Goal: Transaction & Acquisition: Purchase product/service

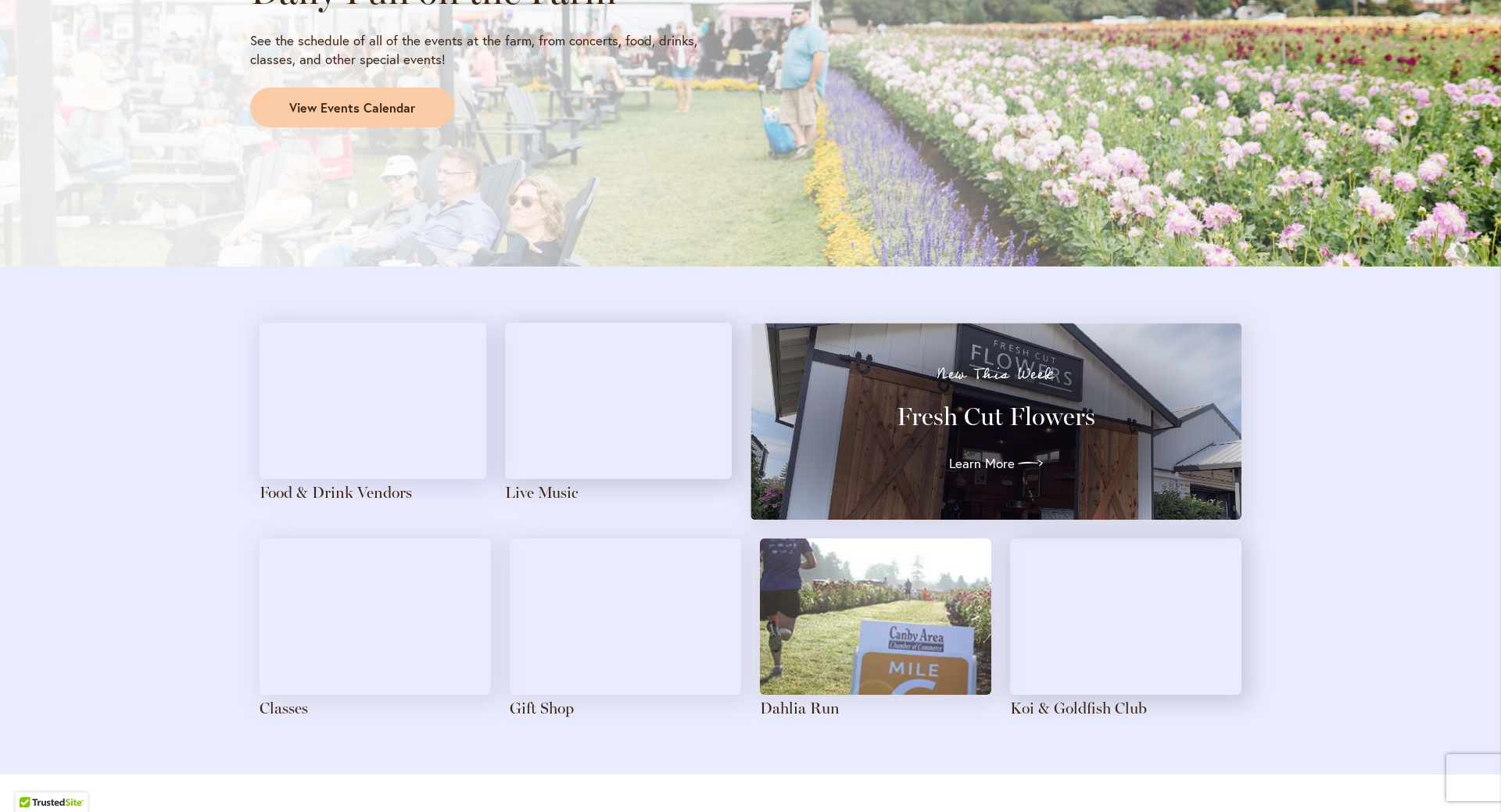
scroll to position [1485, 0]
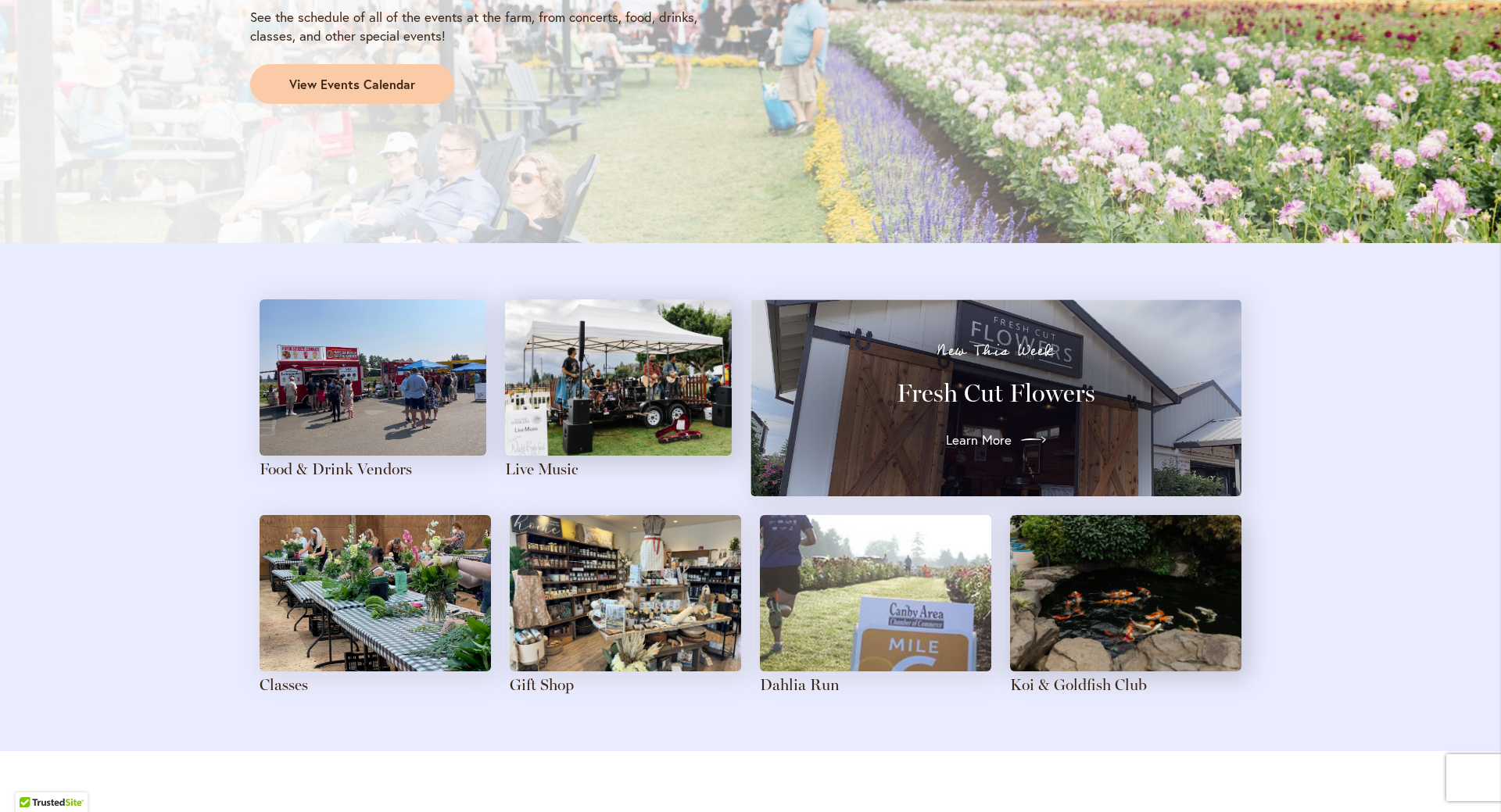
click at [958, 438] on span "Learn More" at bounding box center [978, 440] width 66 height 19
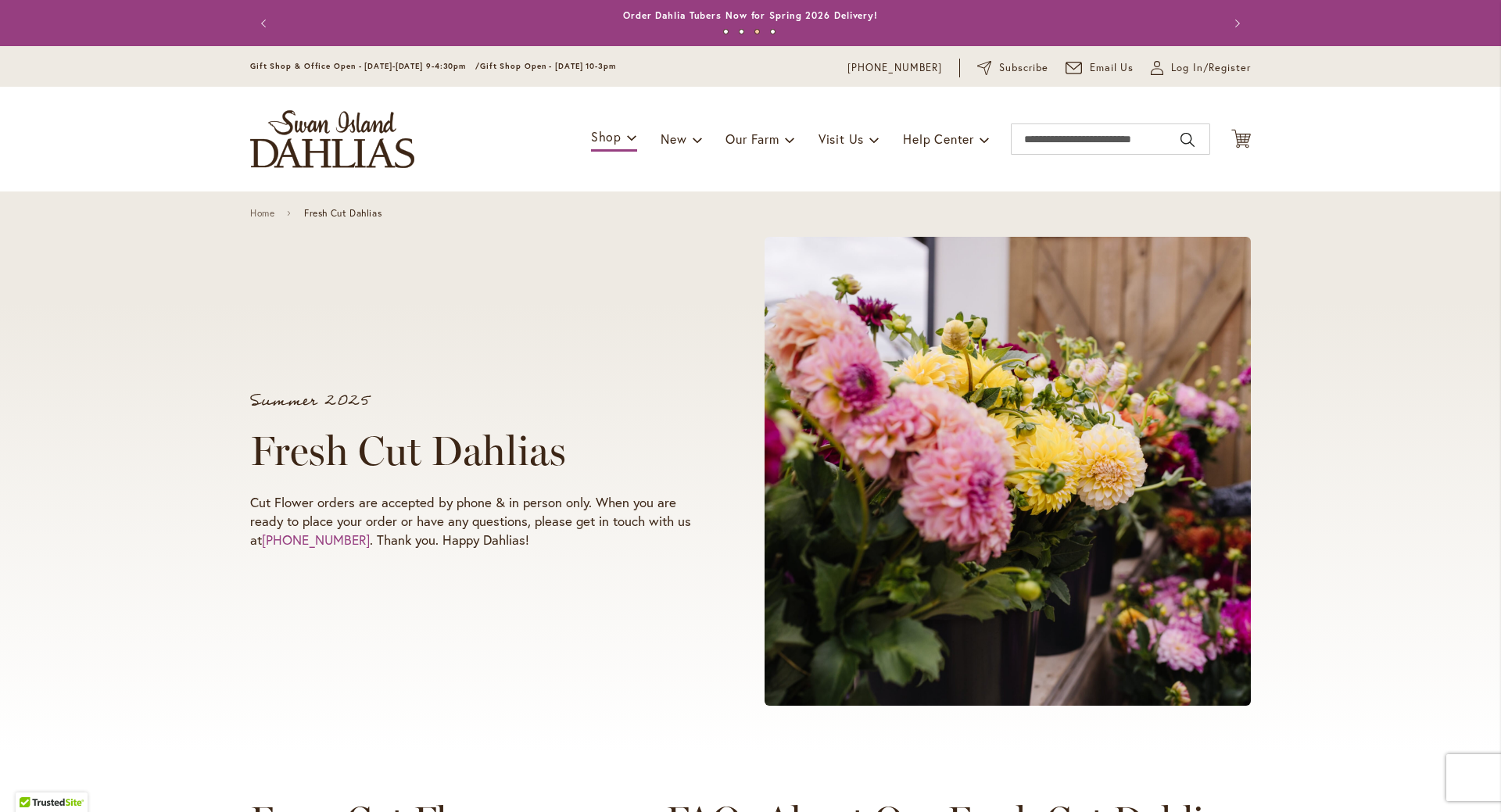
click at [296, 140] on img "store logo" at bounding box center [332, 139] width 164 height 58
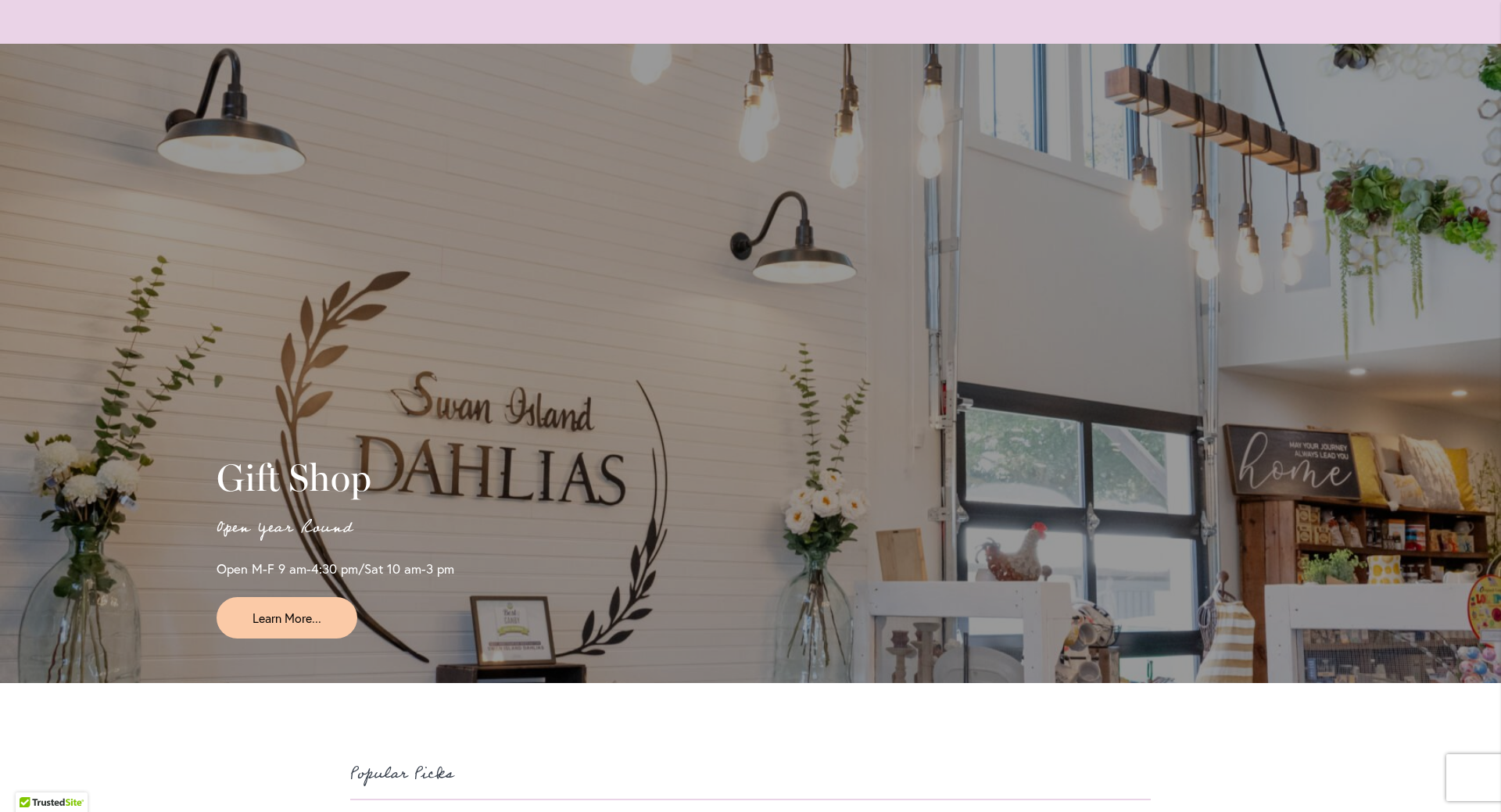
scroll to position [3595, 0]
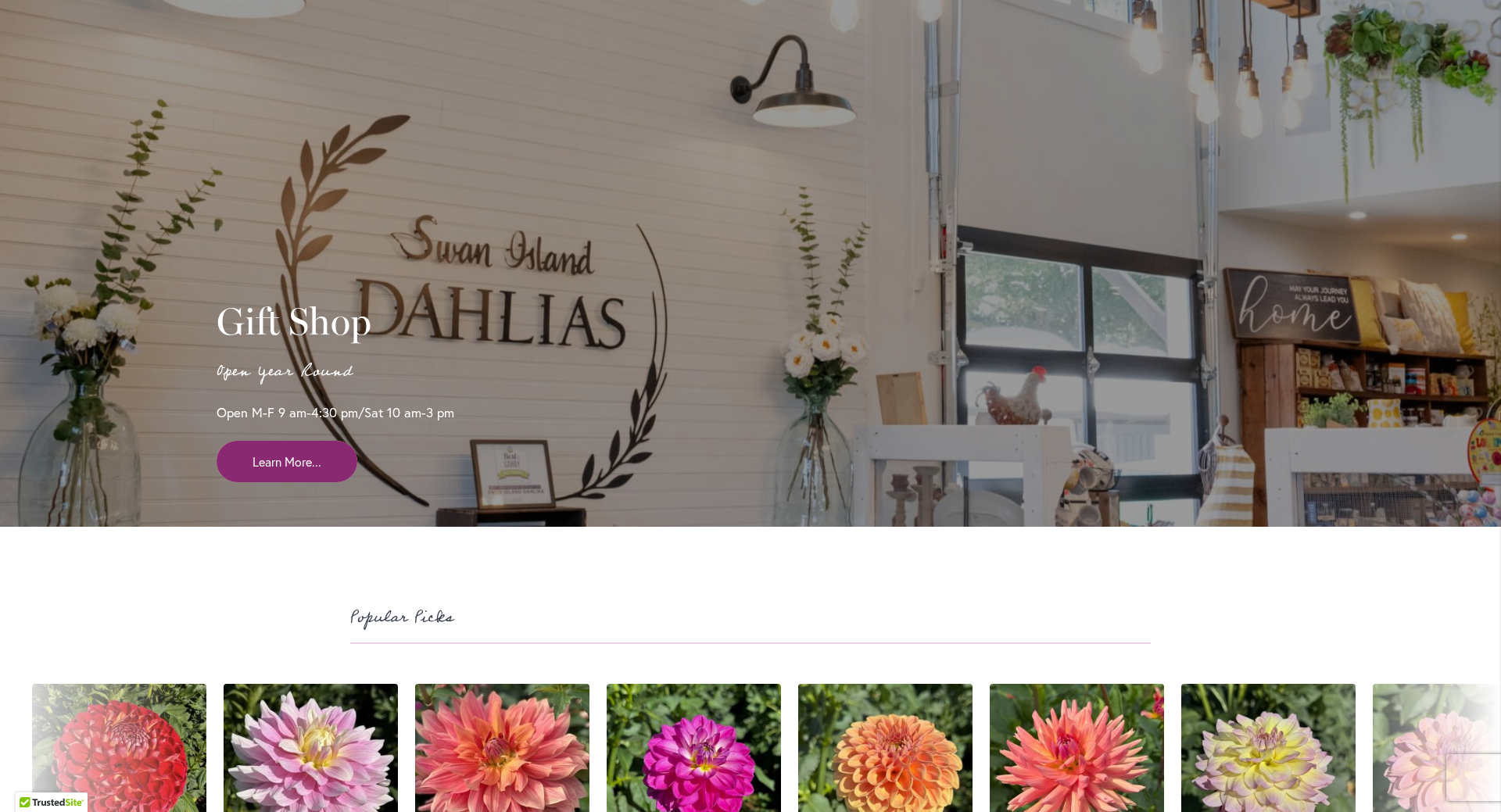
click at [294, 471] on span "Learn More..." at bounding box center [287, 461] width 69 height 18
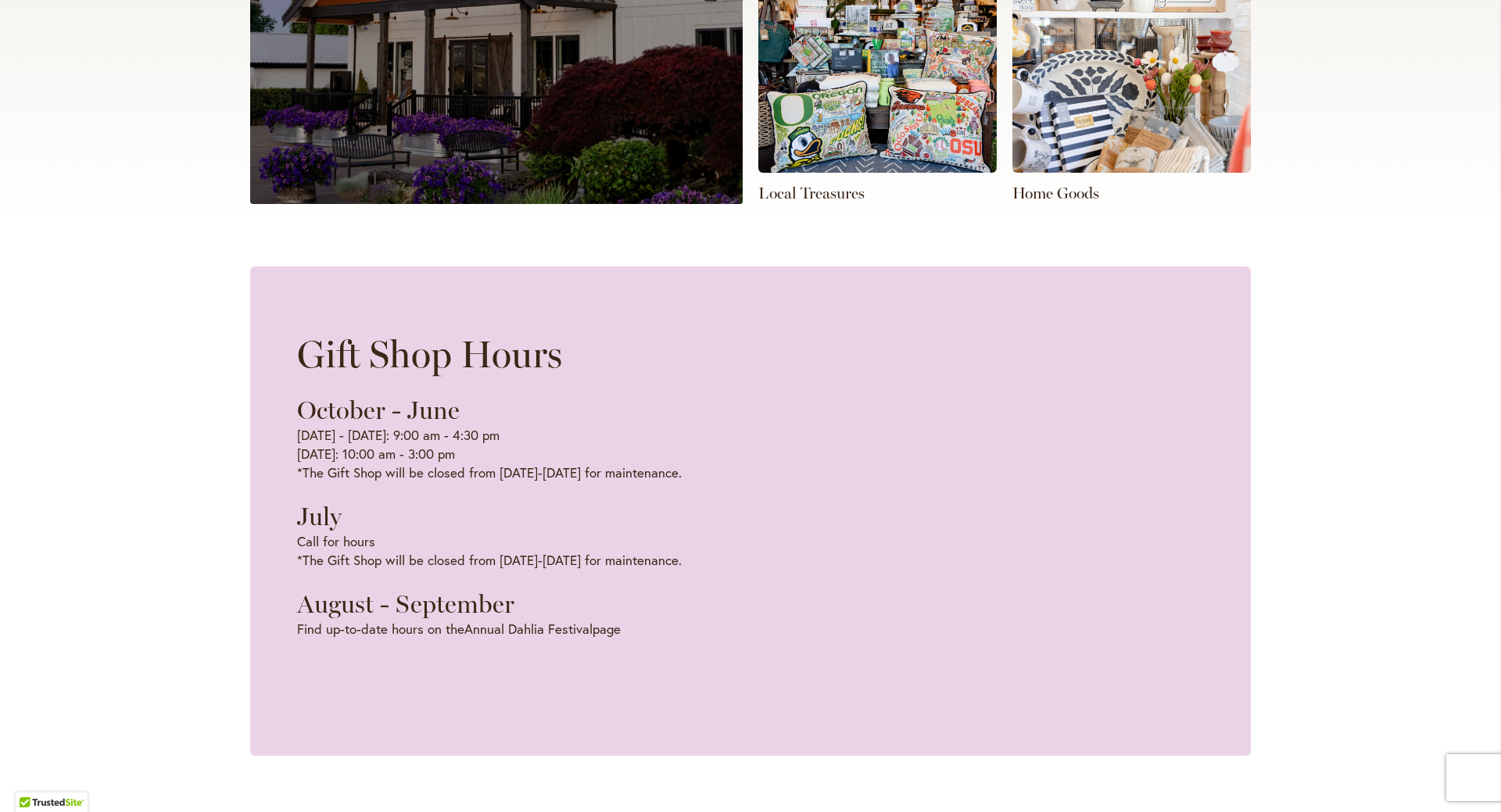
click at [1083, 155] on img at bounding box center [1132, 55] width 239 height 234
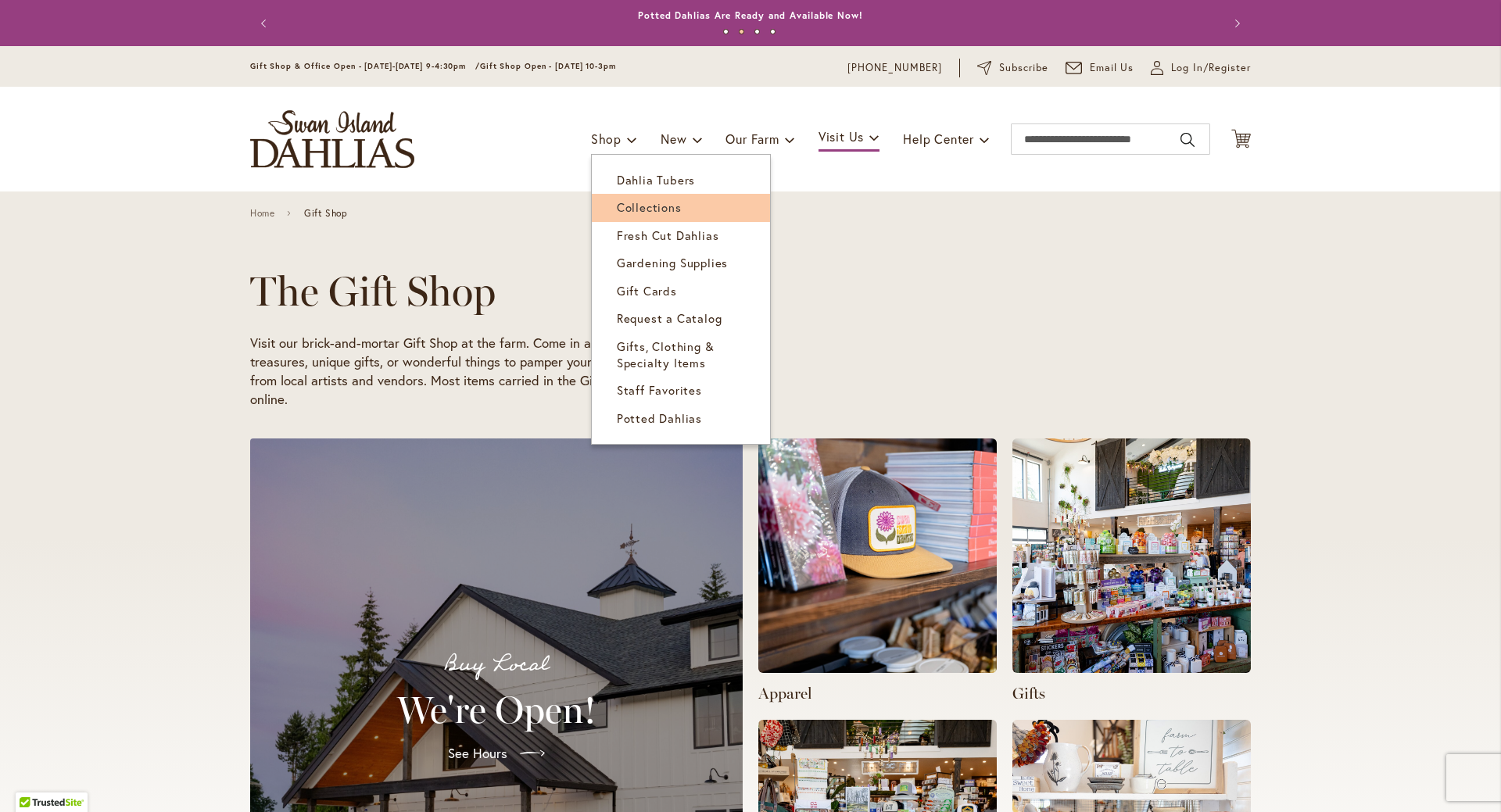
click at [617, 203] on span "Collections" at bounding box center [649, 207] width 65 height 16
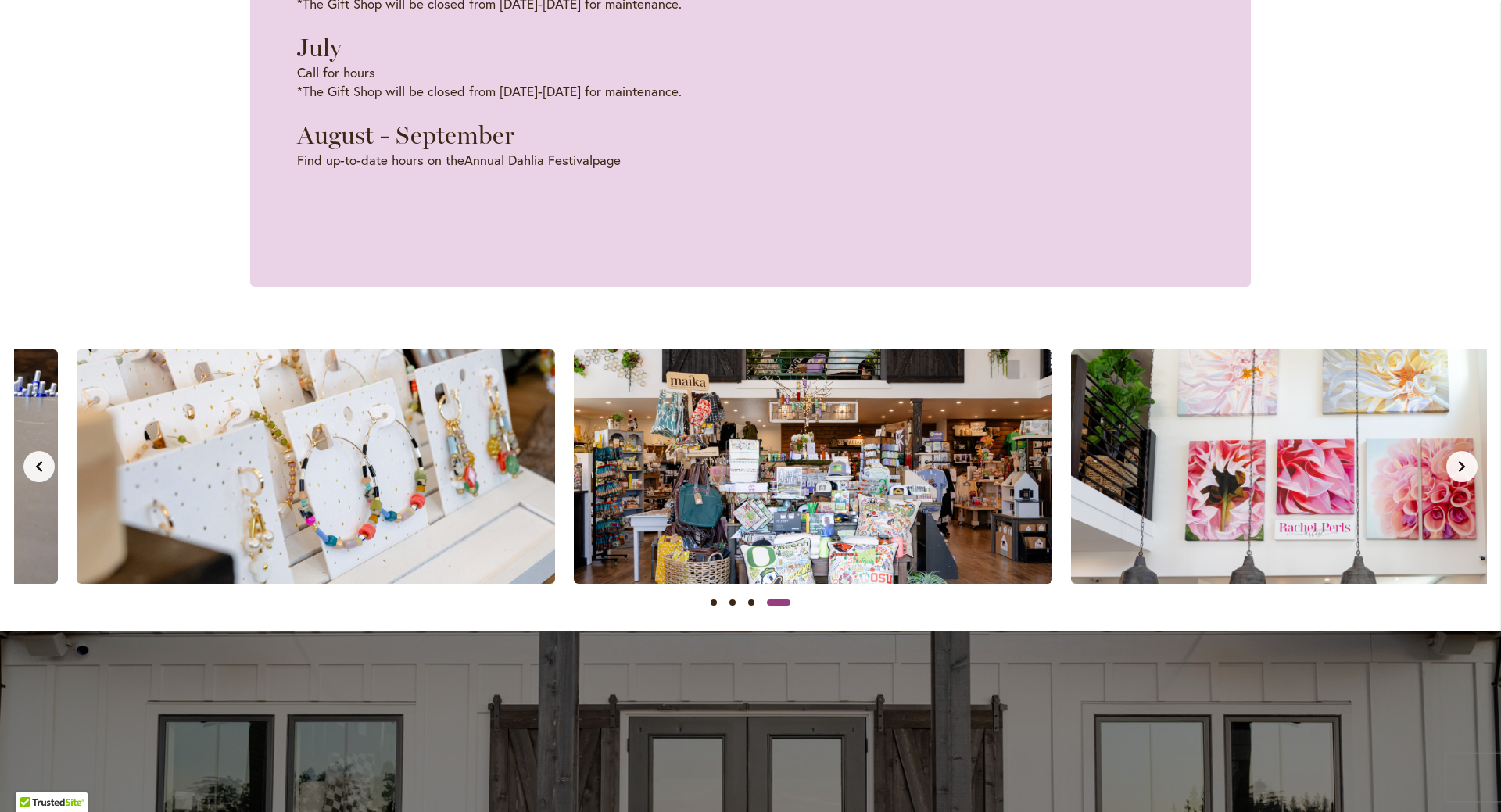
scroll to position [0, 1491]
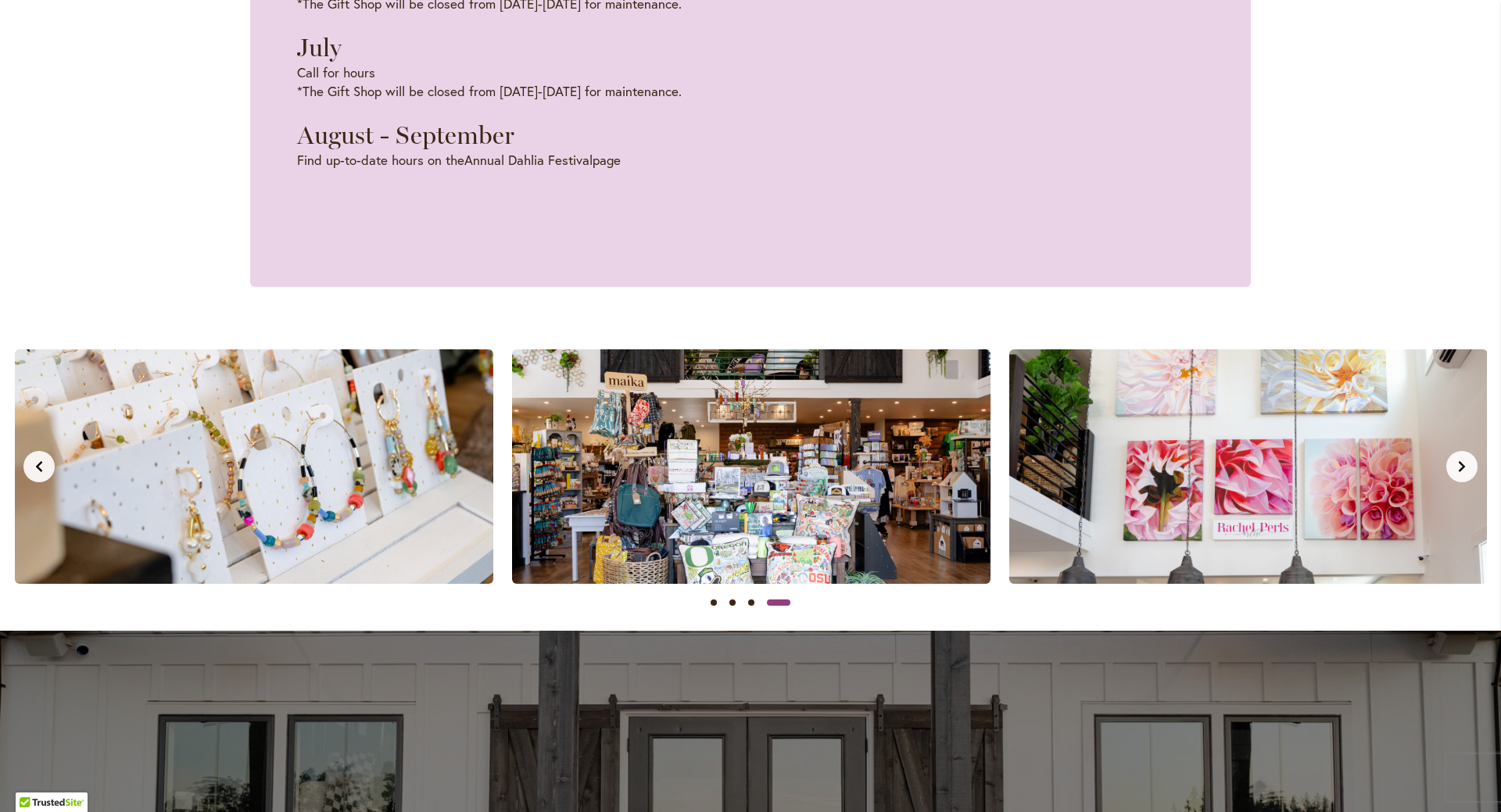
click at [872, 489] on img at bounding box center [751, 466] width 478 height 234
click at [1469, 476] on img at bounding box center [1247, 466] width 478 height 234
click at [1460, 469] on icon "Next slide" at bounding box center [1461, 466] width 12 height 12
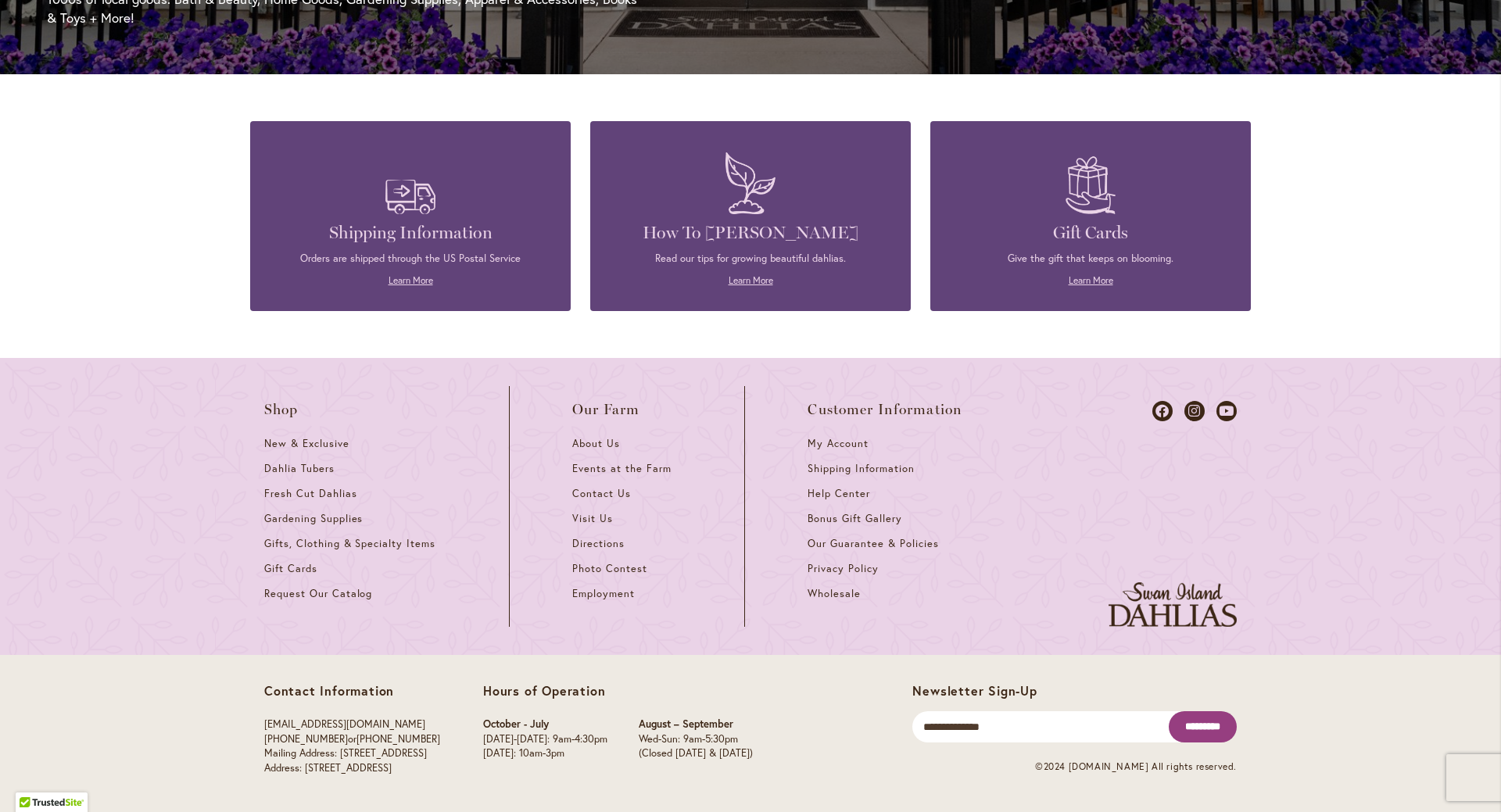
scroll to position [0, 1491]
click at [283, 494] on span "Fresh Cut Dahlias" at bounding box center [310, 493] width 93 height 13
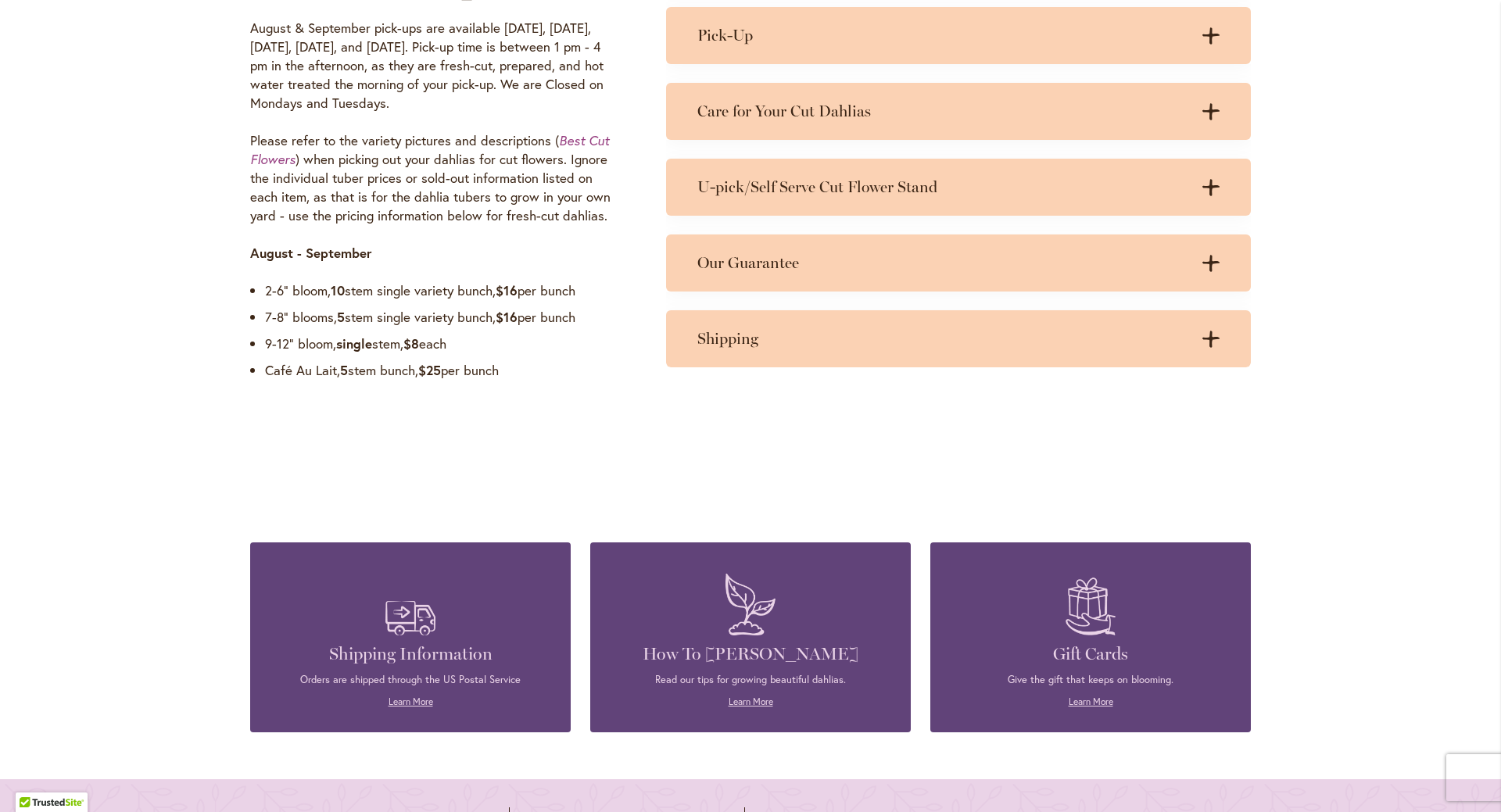
scroll to position [1329, 0]
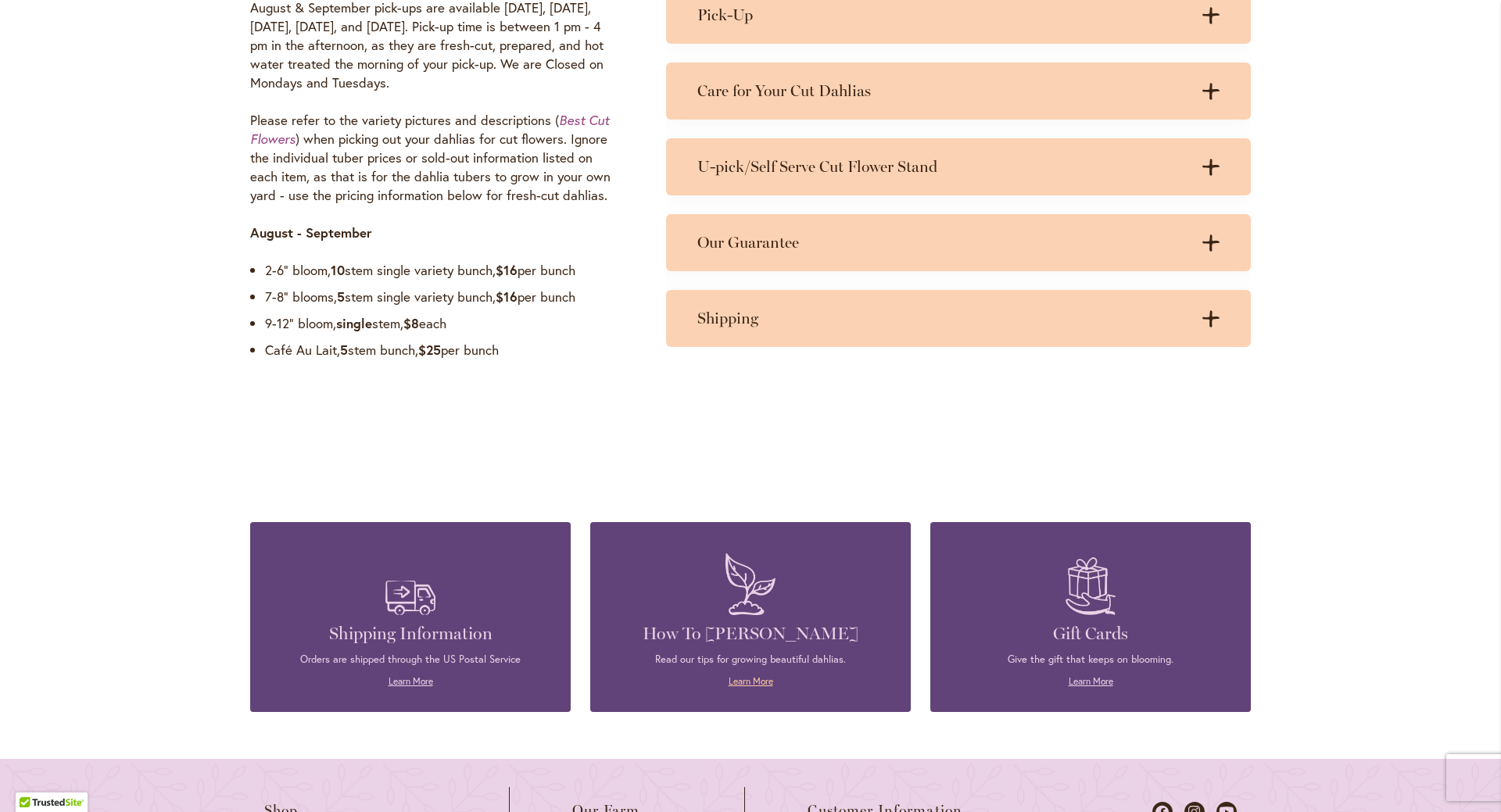
click at [743, 680] on link "Learn More" at bounding box center [750, 681] width 44 height 11
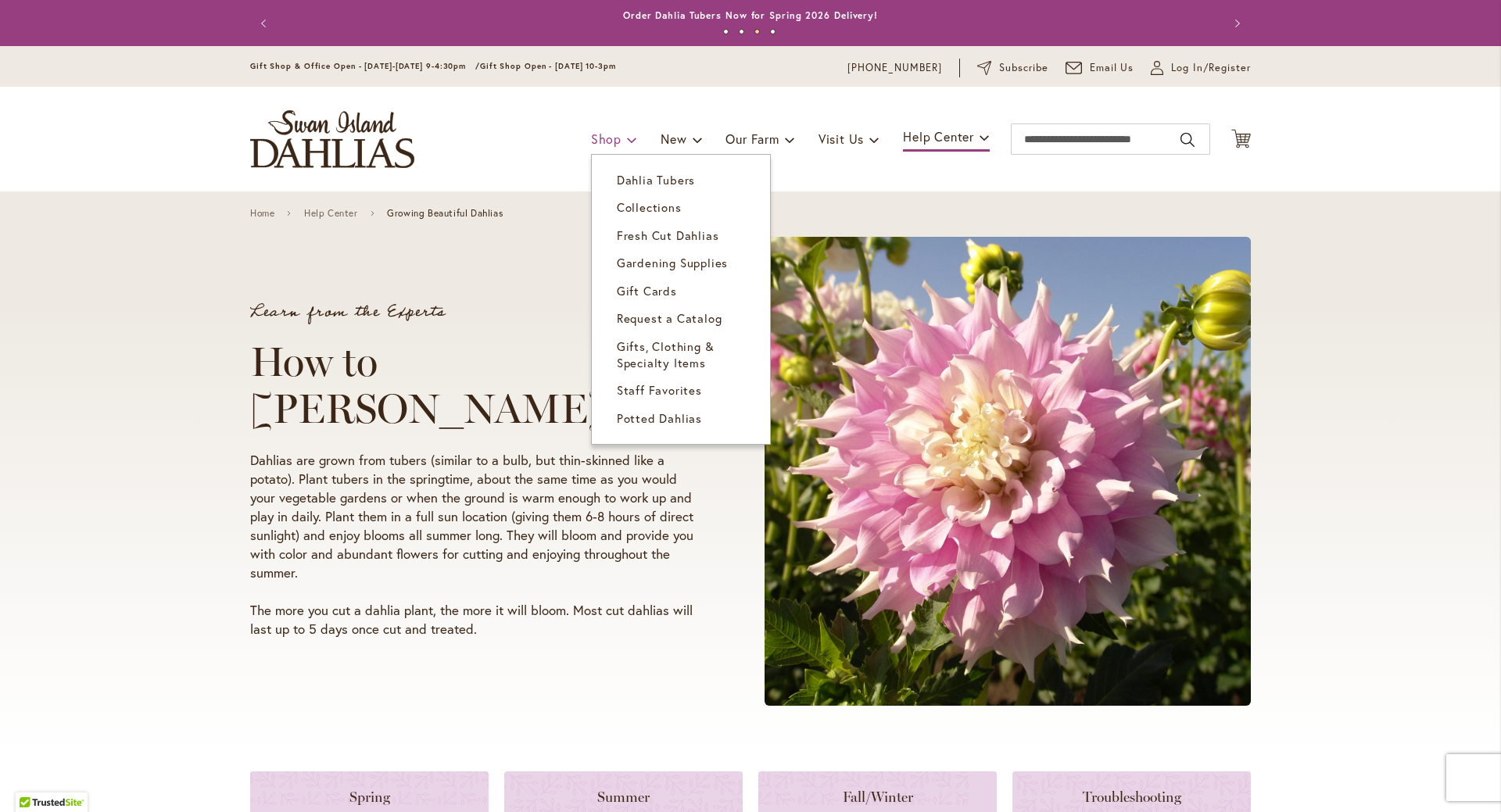
drag, startPoint x: 430, startPoint y: 4, endPoint x: 616, endPoint y: 138, distance: 229.2
click at [616, 139] on link "Shop" at bounding box center [614, 139] width 46 height 30
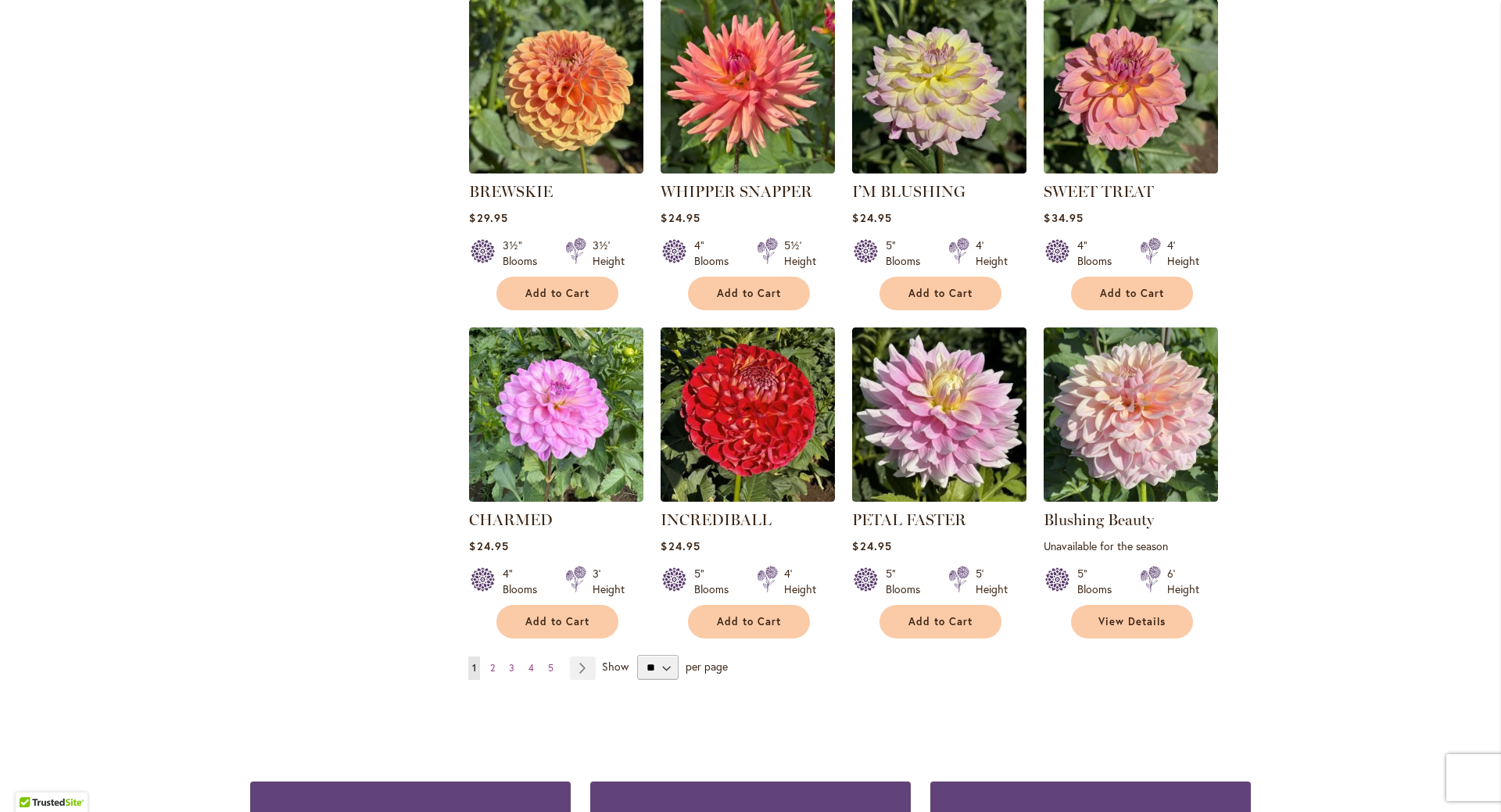
scroll to position [1094, 0]
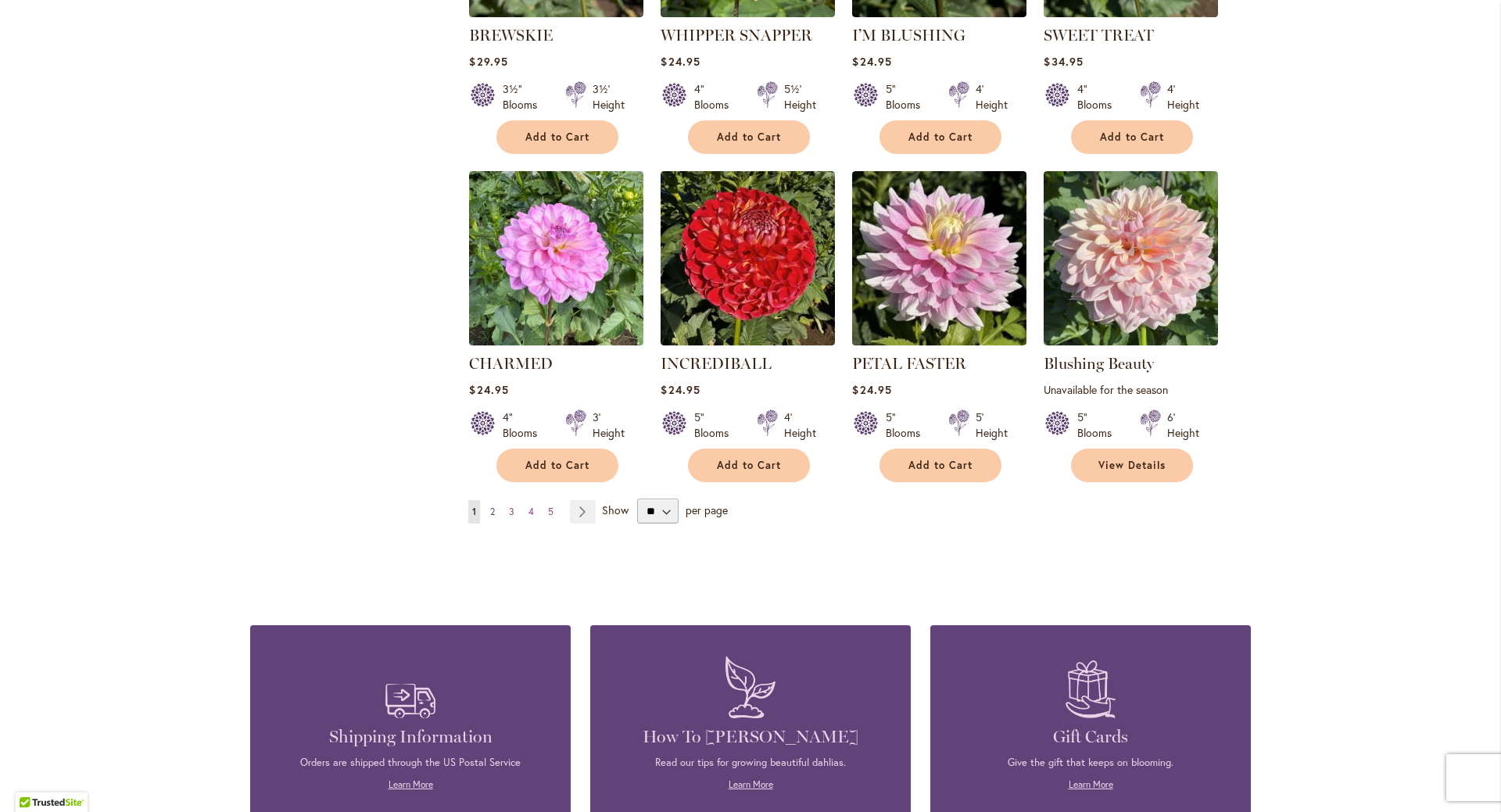
click at [490, 512] on link "Page 2" at bounding box center [492, 511] width 12 height 23
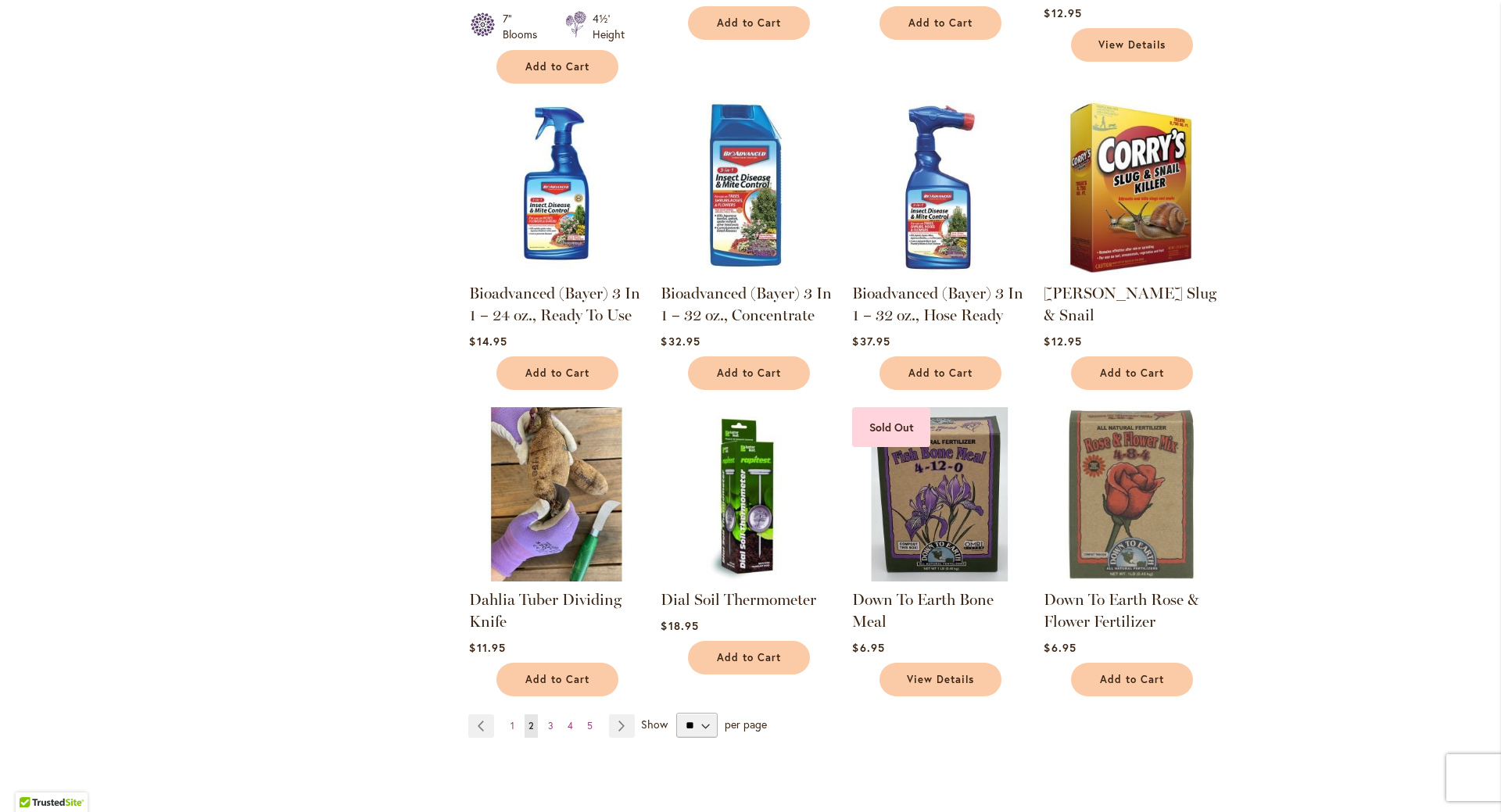
scroll to position [860, 0]
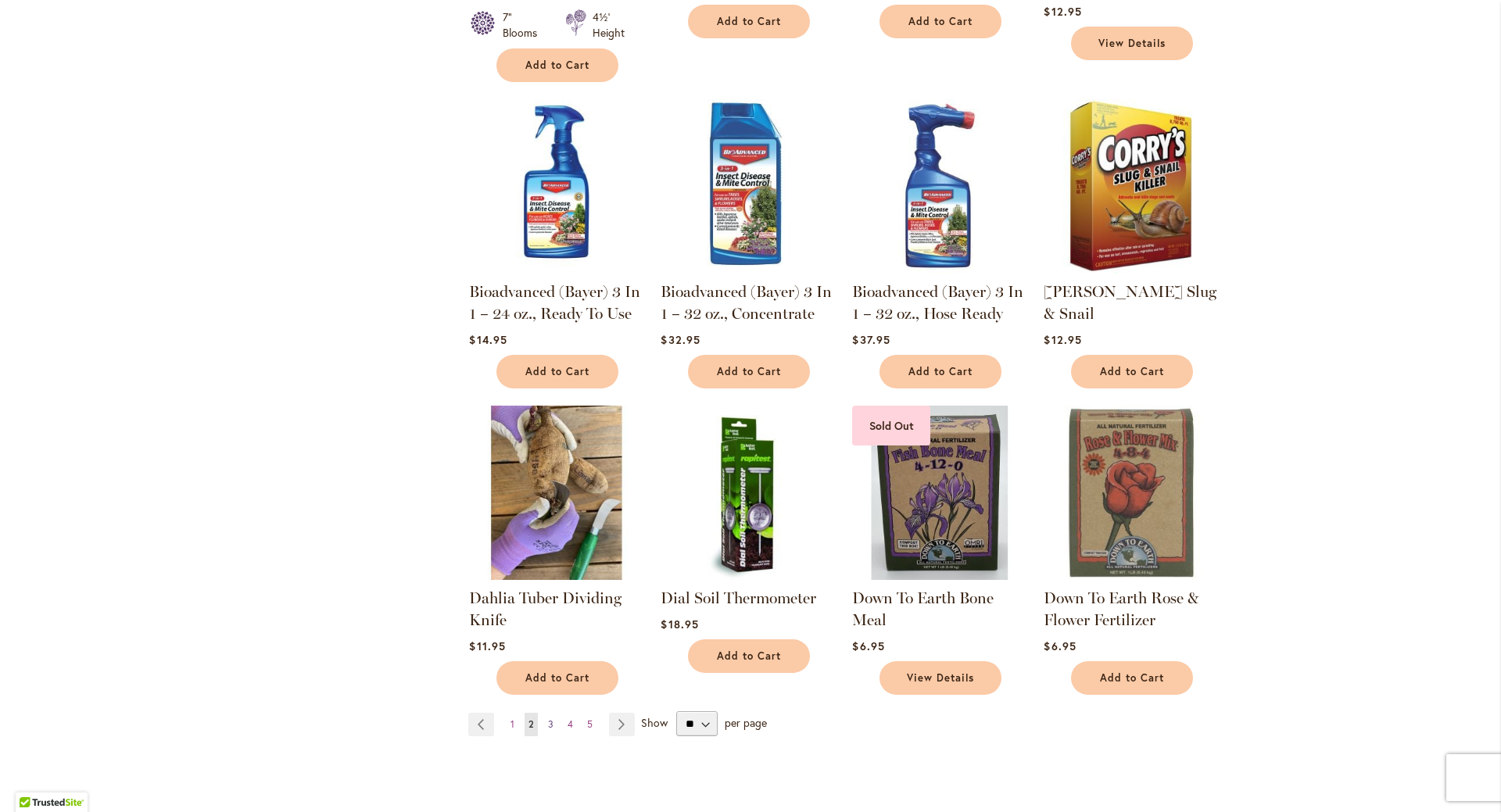
click at [548, 728] on span "3" at bounding box center [551, 724] width 6 height 11
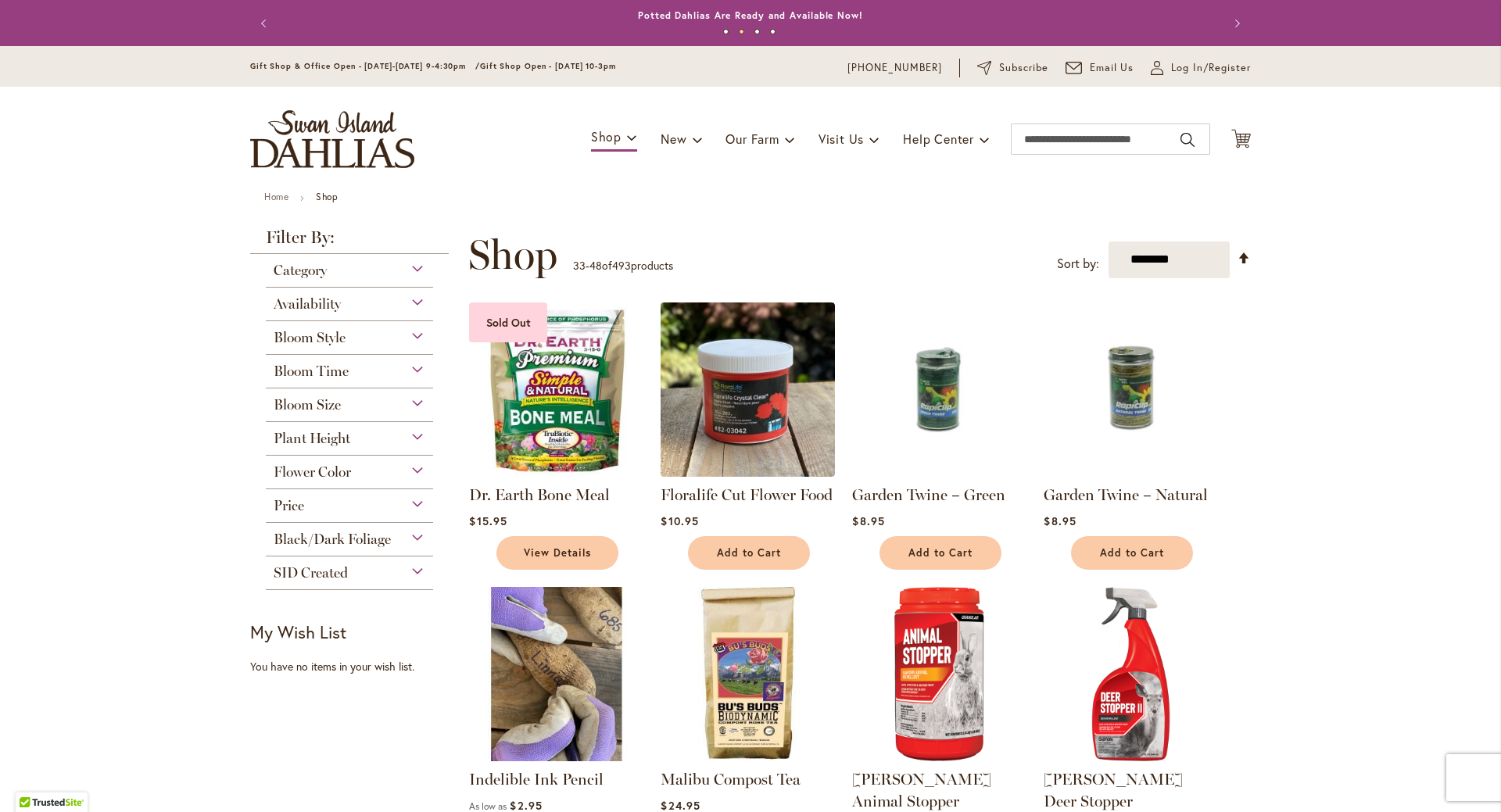
click at [414, 270] on div "Category" at bounding box center [350, 266] width 167 height 25
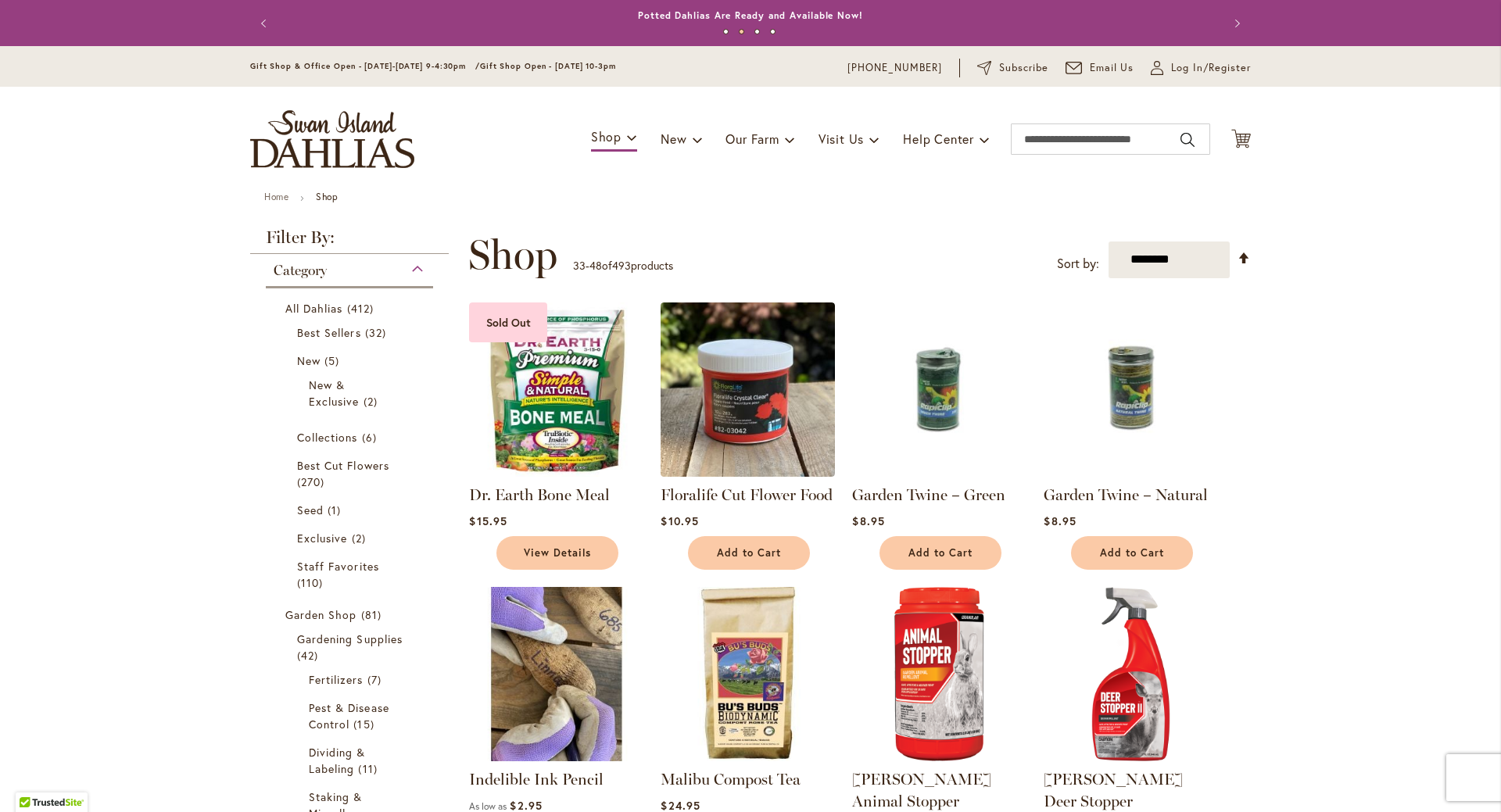
scroll to position [254, 0]
